Goal: Task Accomplishment & Management: Use online tool/utility

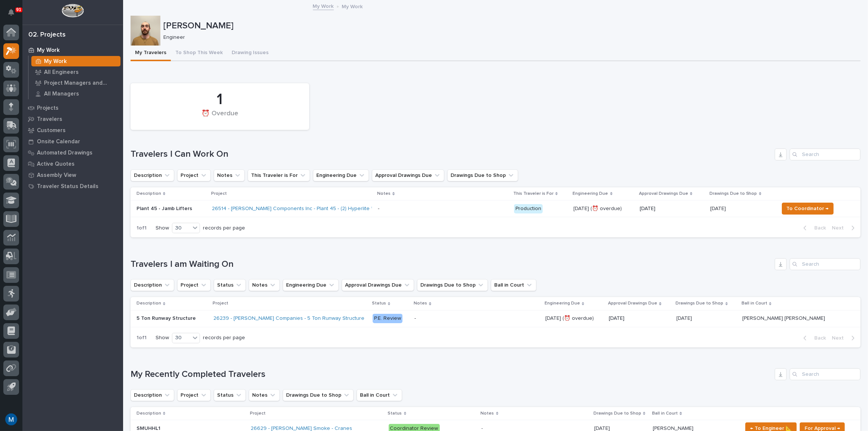
click at [449, 206] on p at bounding box center [443, 209] width 130 height 6
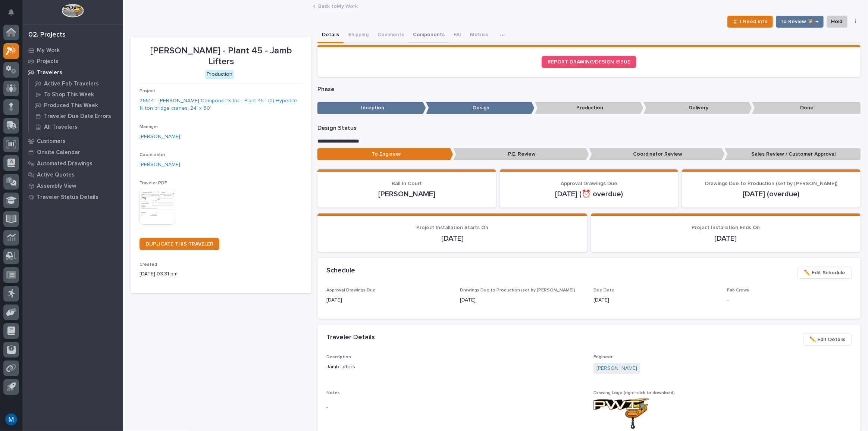
click at [412, 37] on button "Components" at bounding box center [429, 36] width 41 height 16
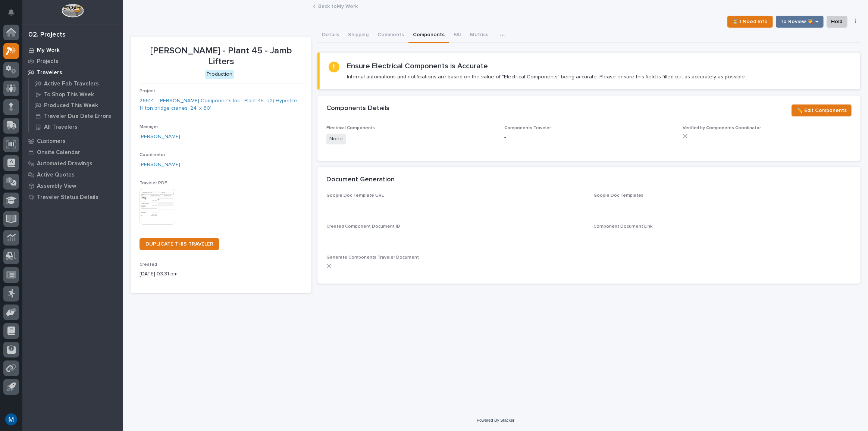
click at [47, 50] on p "My Work" at bounding box center [48, 50] width 23 height 7
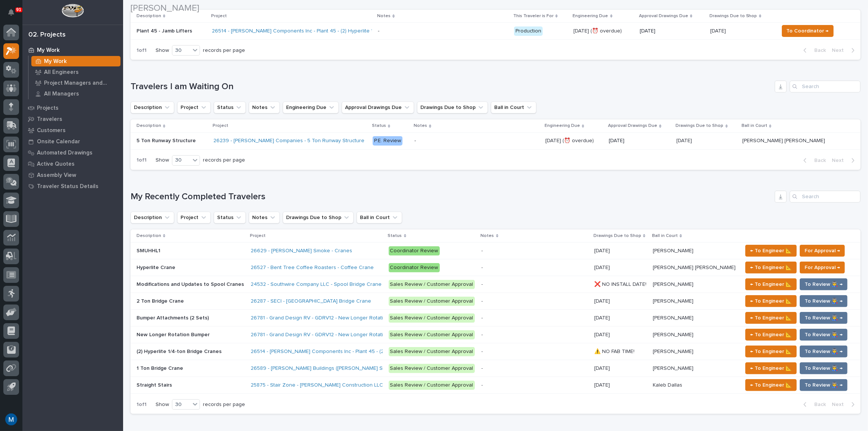
scroll to position [203, 0]
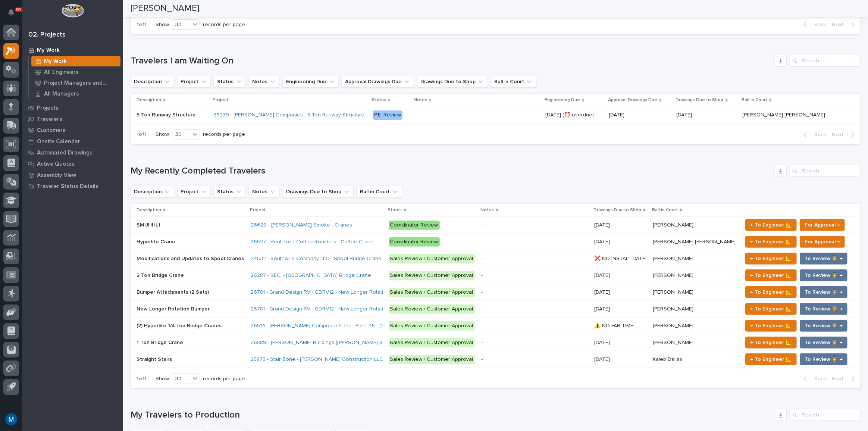
click at [448, 172] on h1 "My Recently Completed Travelers" at bounding box center [451, 171] width 641 height 11
click at [412, 172] on h1 "My Recently Completed Travelers" at bounding box center [451, 171] width 641 height 11
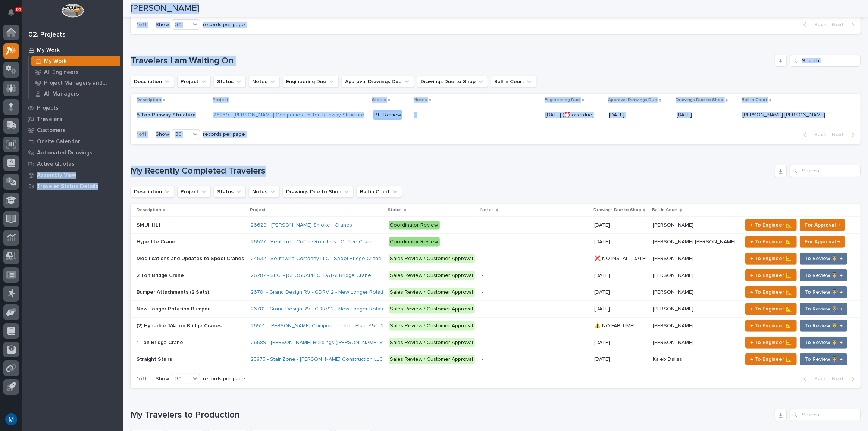
drag, startPoint x: 265, startPoint y: 169, endPoint x: 122, endPoint y: 166, distance: 142.9
click at [123, 166] on div "91 My Settings Log Out 02. Projects My Work My Work All Engineers Project Manag…" at bounding box center [495, 364] width 745 height 1134
click at [157, 168] on h1 "My Recently Completed Travelers" at bounding box center [451, 171] width 641 height 11
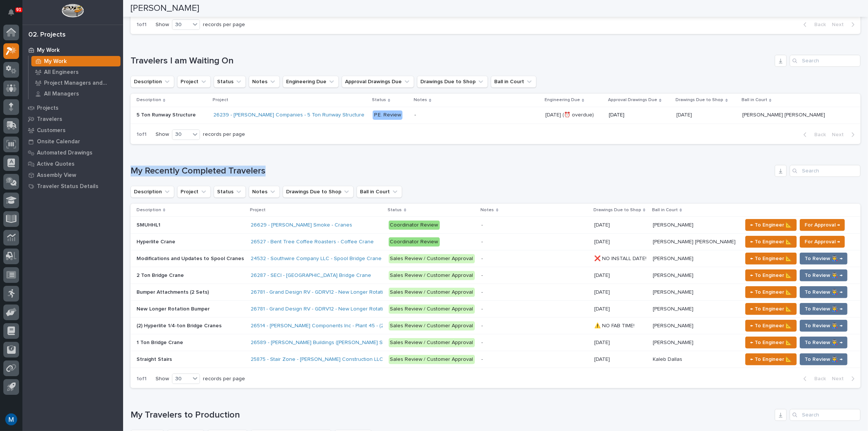
drag, startPoint x: 133, startPoint y: 170, endPoint x: 263, endPoint y: 172, distance: 130.2
click at [263, 172] on h1 "My Recently Completed Travelers" at bounding box center [451, 171] width 641 height 11
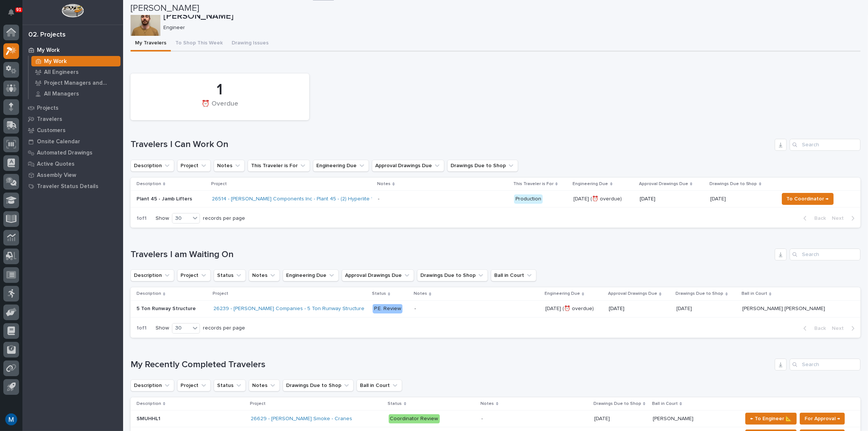
scroll to position [0, 0]
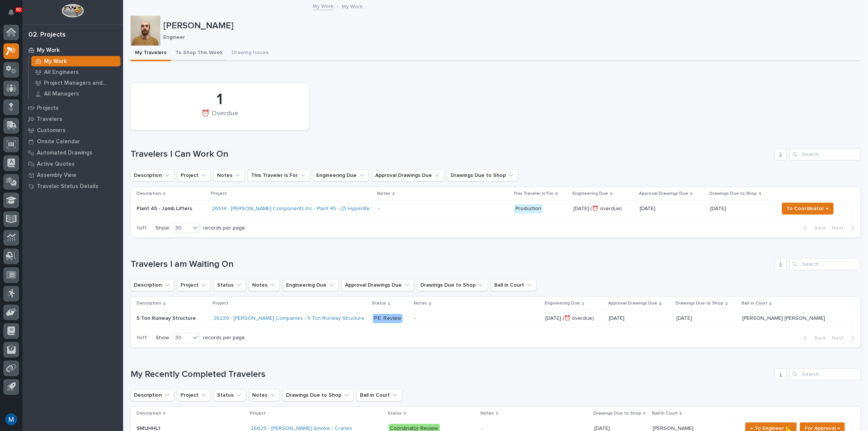
click at [204, 55] on button "To Shop This Week" at bounding box center [199, 54] width 56 height 16
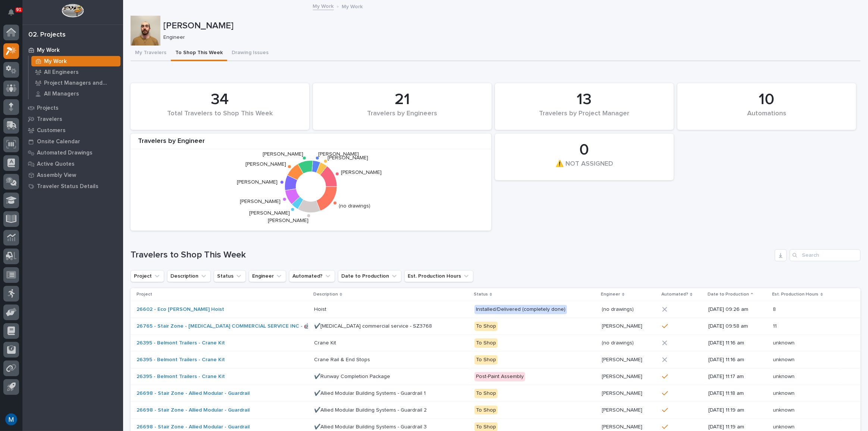
click at [54, 56] on div "My Work" at bounding box center [75, 61] width 89 height 10
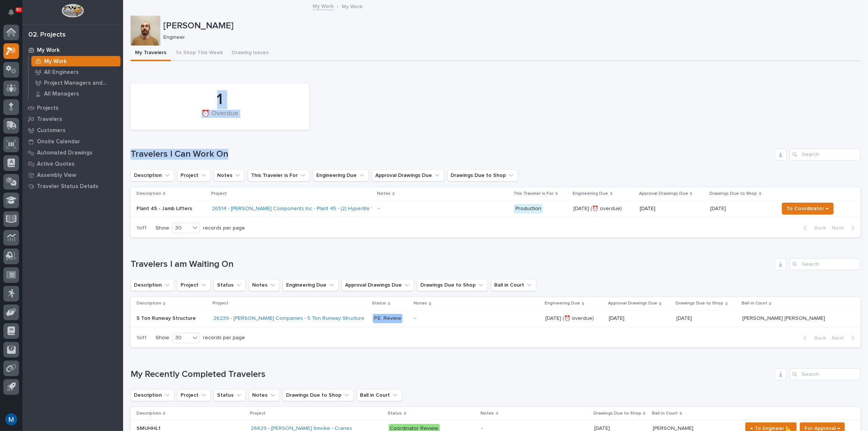
drag, startPoint x: 448, startPoint y: 98, endPoint x: 372, endPoint y: 135, distance: 84.3
click at [372, 135] on div "1 ⏰ Overdue Travelers I Can Work On Description Project Notes This Traveler is …" at bounding box center [496, 158] width 730 height 158
click at [354, 121] on div "1 ⏰ Overdue" at bounding box center [496, 106] width 738 height 54
